Goal: Navigation & Orientation: Find specific page/section

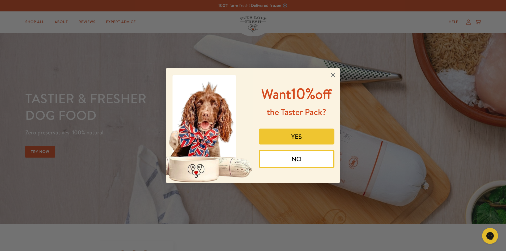
click at [332, 74] on circle "Close dialog" at bounding box center [333, 75] width 9 height 9
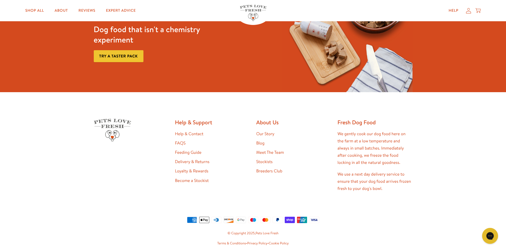
scroll to position [1096, 0]
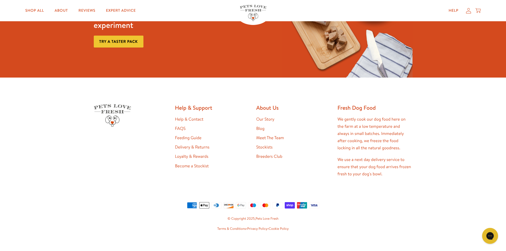
click at [263, 135] on link "Meet The Team" at bounding box center [270, 138] width 28 height 6
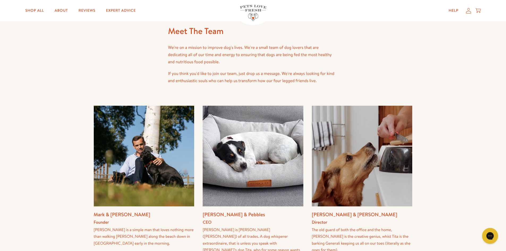
scroll to position [53, 0]
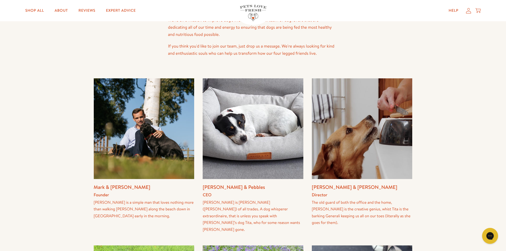
click at [125, 130] on img at bounding box center [144, 128] width 101 height 101
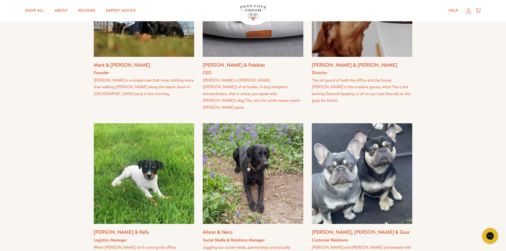
scroll to position [133, 0]
